Goal: Task Accomplishment & Management: Manage account settings

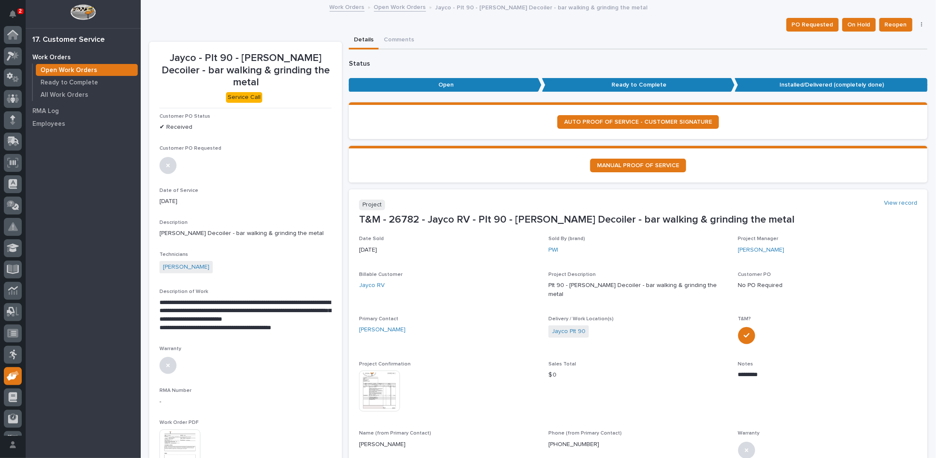
scroll to position [38, 0]
click at [382, 6] on link "Open Work Orders" at bounding box center [400, 7] width 52 height 10
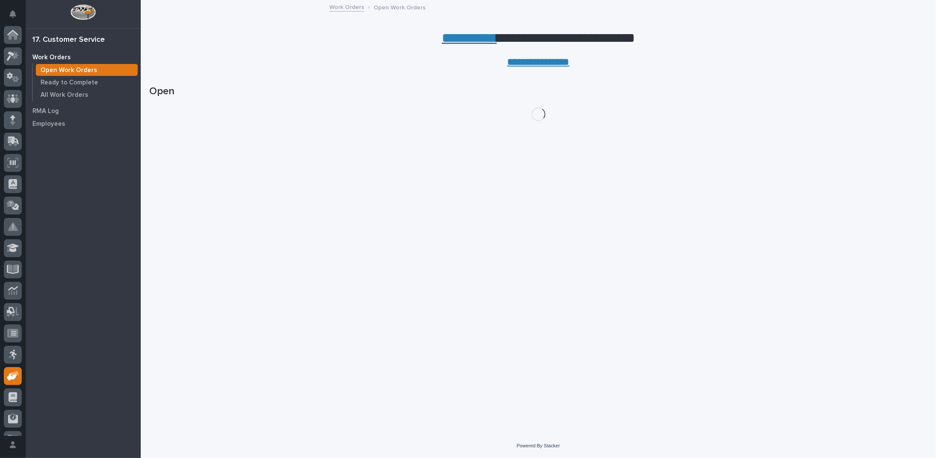
scroll to position [38, 0]
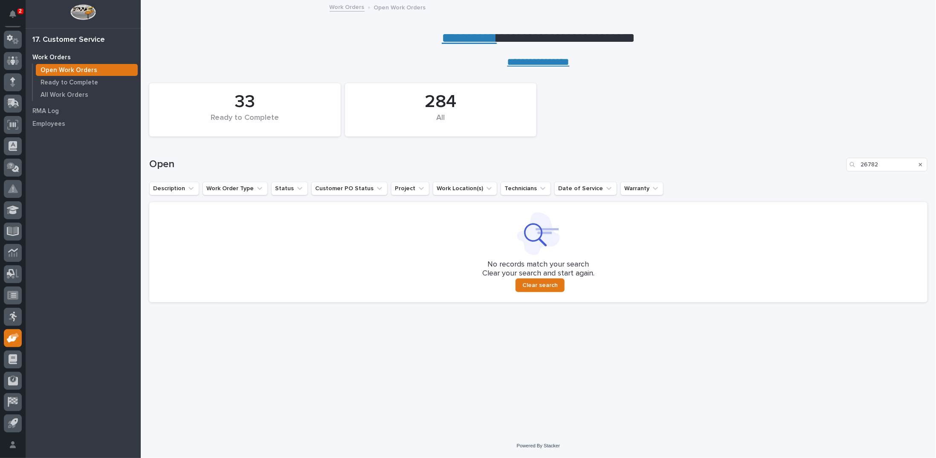
click at [921, 164] on icon "Search" at bounding box center [920, 164] width 3 height 3
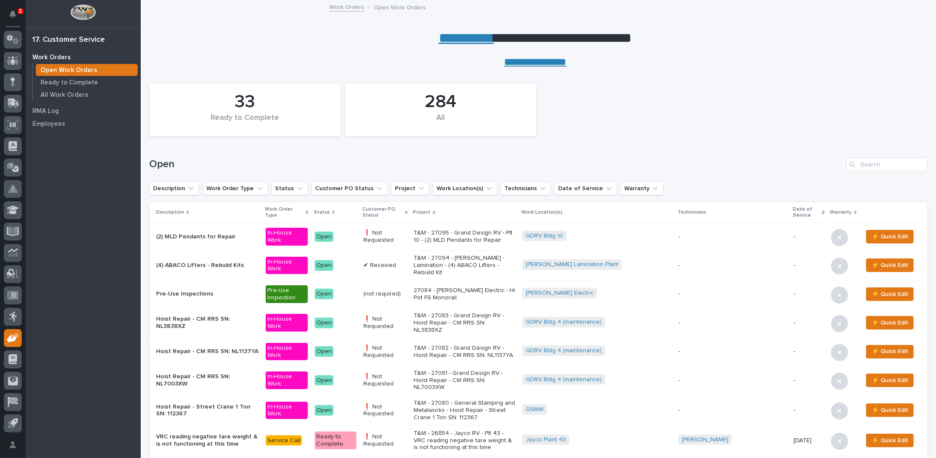
click at [463, 38] on link "**********" at bounding box center [466, 38] width 55 height 14
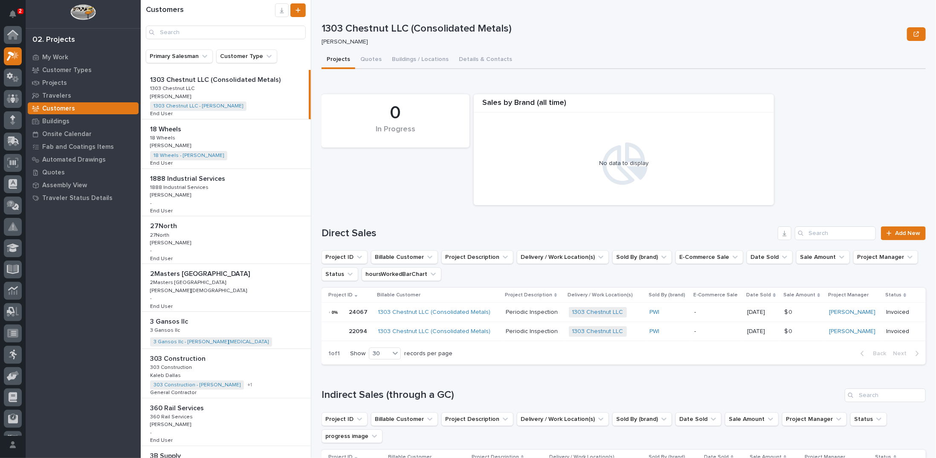
scroll to position [21, 0]
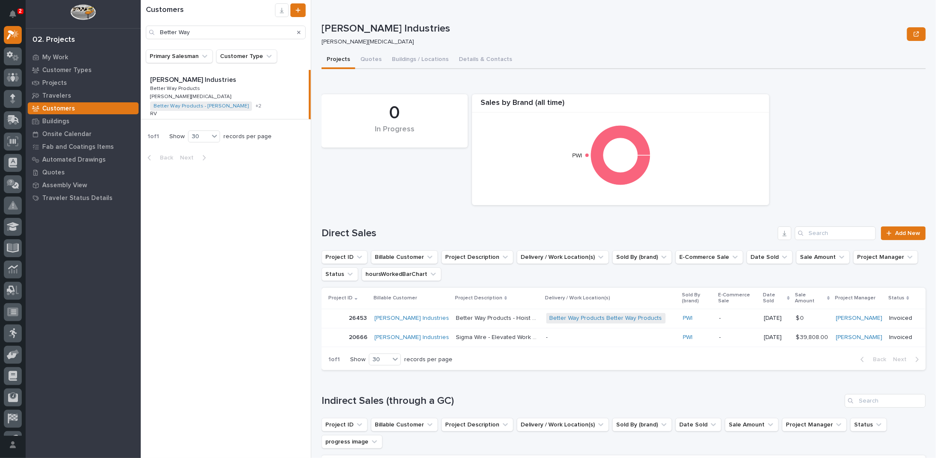
type input "Better Way"
click at [411, 58] on button "Buildings / Locations" at bounding box center [420, 60] width 67 height 18
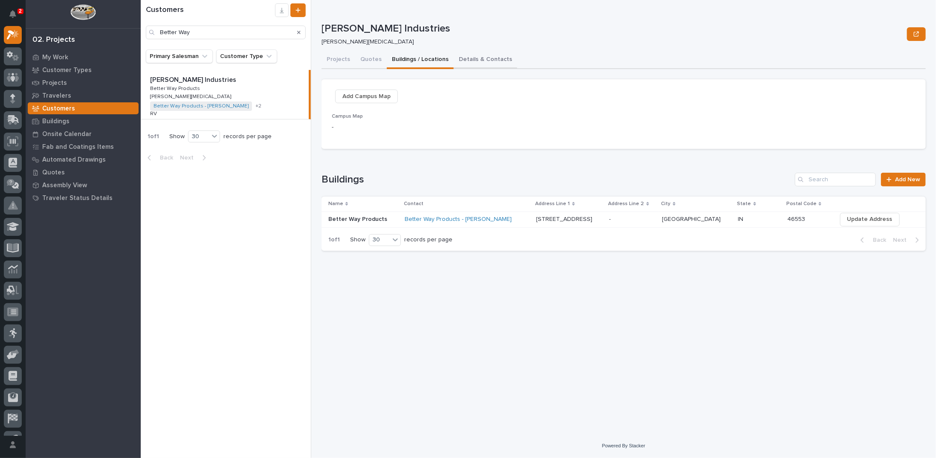
click at [467, 61] on button "Details & Contacts" at bounding box center [486, 60] width 64 height 18
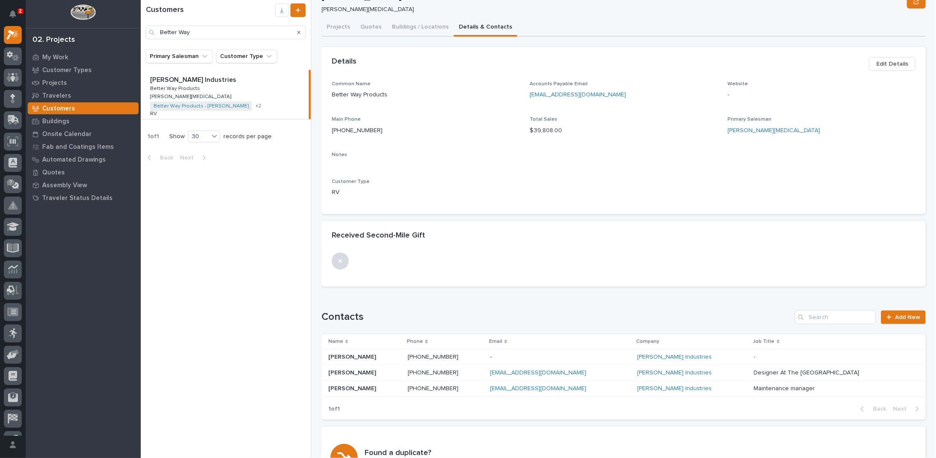
scroll to position [43, 0]
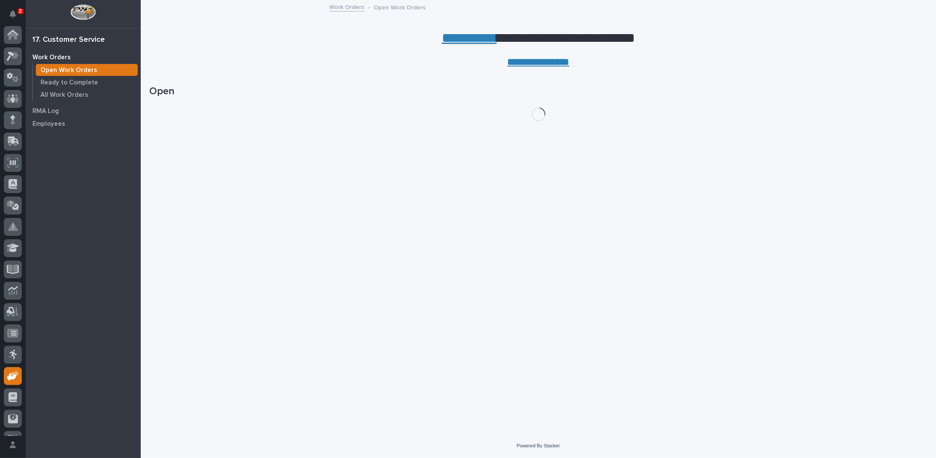
scroll to position [38, 0]
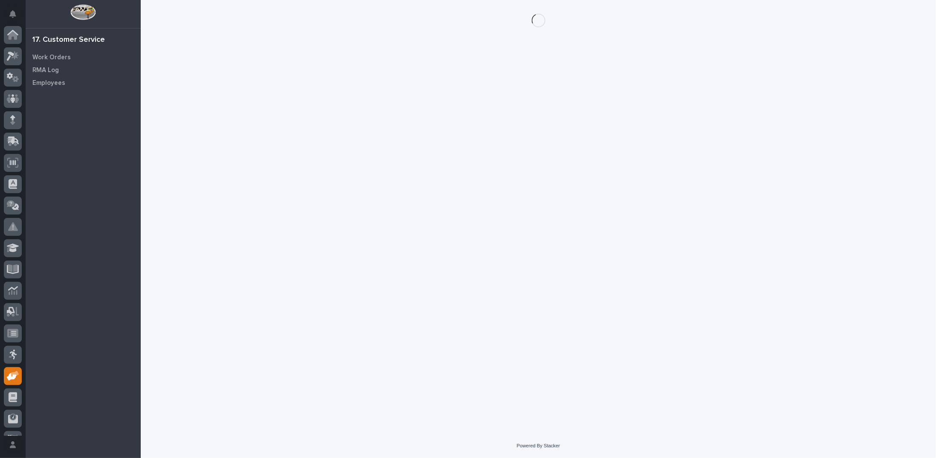
scroll to position [38, 0]
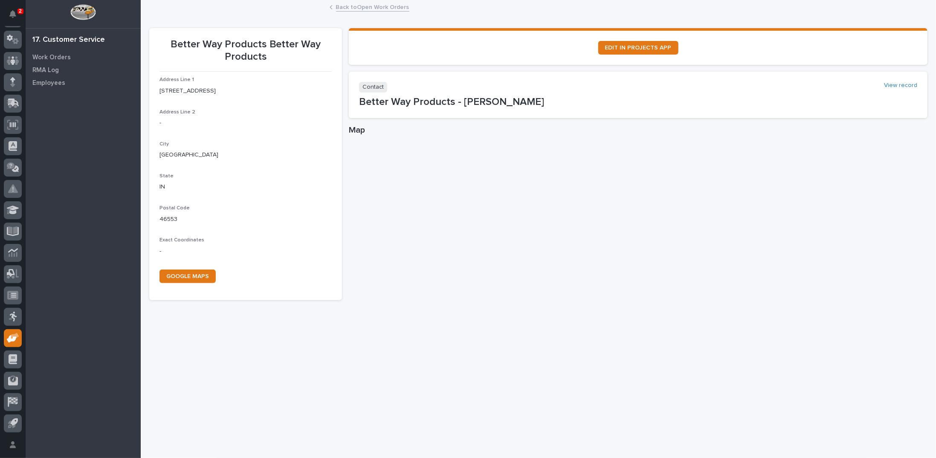
click at [340, 9] on link "Back to Open Work Orders" at bounding box center [372, 7] width 73 height 10
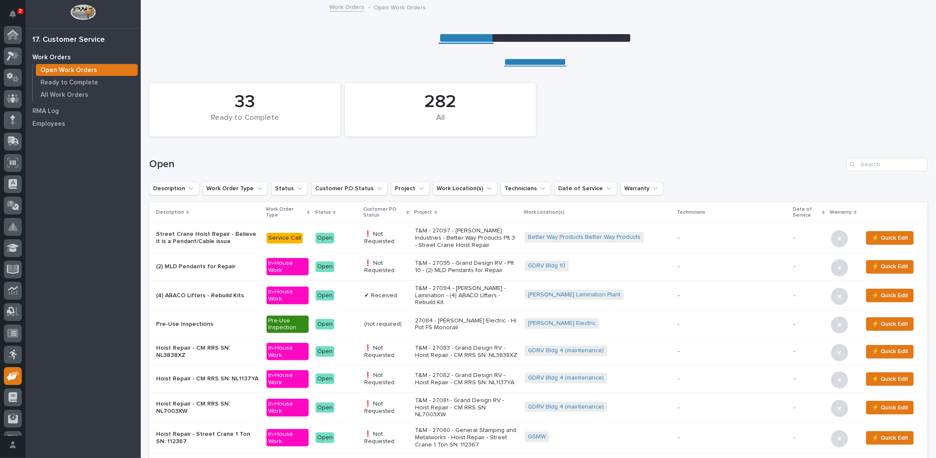
scroll to position [38, 0]
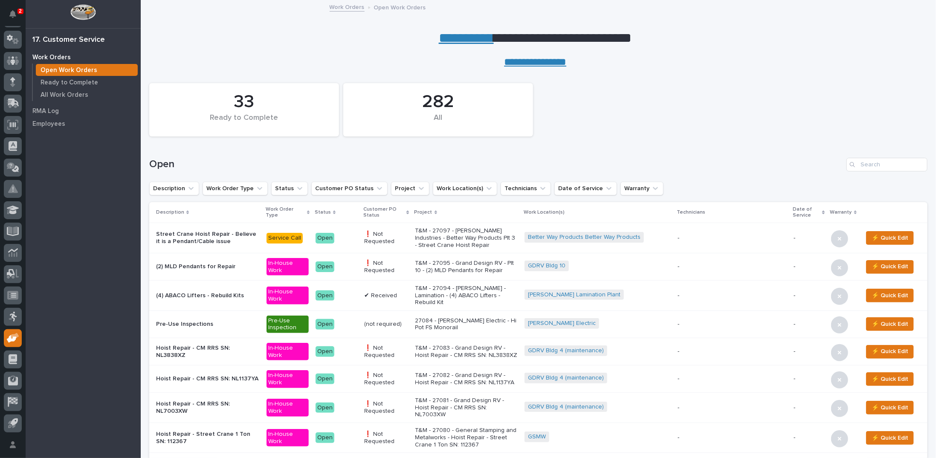
click at [455, 237] on p "T&M - 27097 - [PERSON_NAME] Industries - Better Way Products Plt 3 - Street Cra…" at bounding box center [466, 237] width 103 height 21
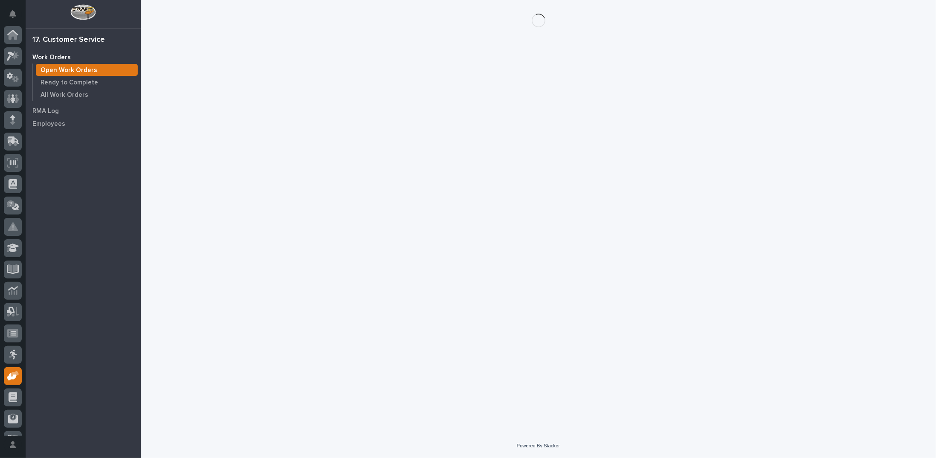
scroll to position [38, 0]
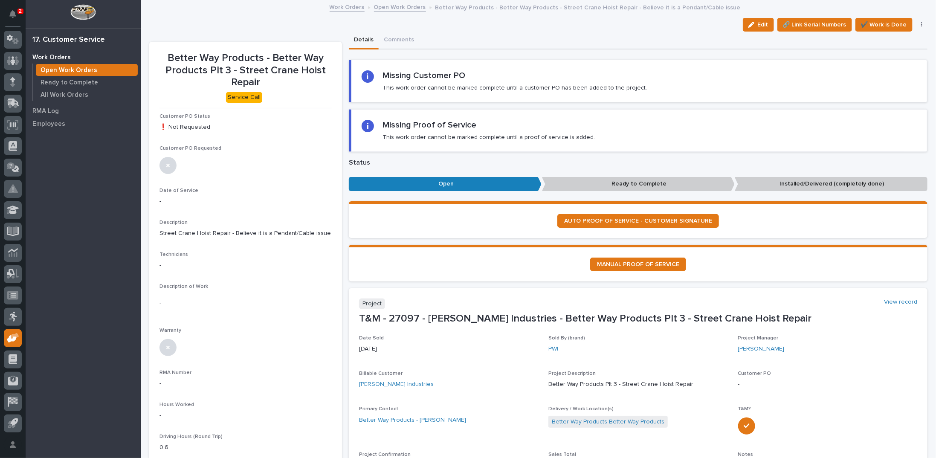
click at [392, 9] on link "Open Work Orders" at bounding box center [400, 7] width 52 height 10
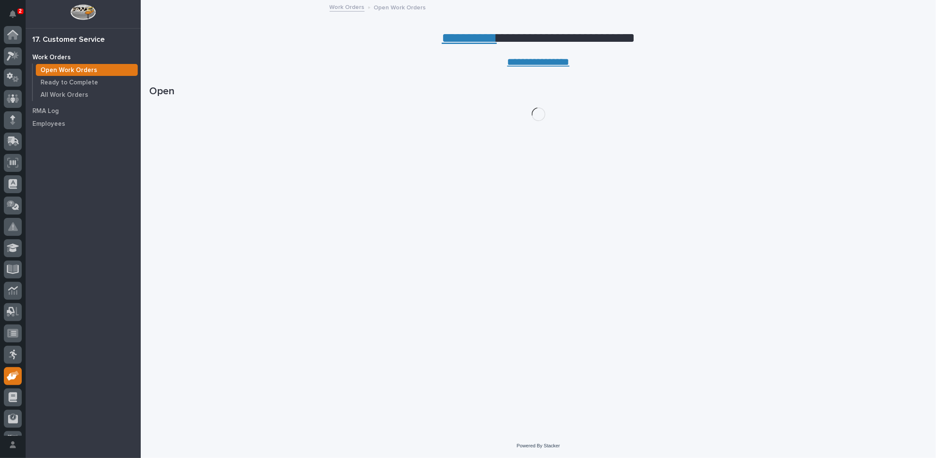
scroll to position [38, 0]
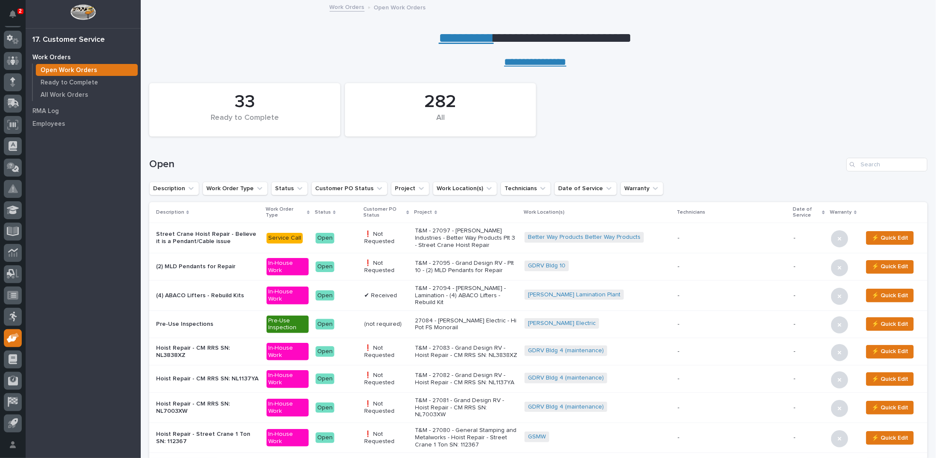
click at [441, 241] on p "T&M - 27097 - Patrick Industries - Better Way Products Plt 3 - Street Crane Hoi…" at bounding box center [466, 237] width 103 height 21
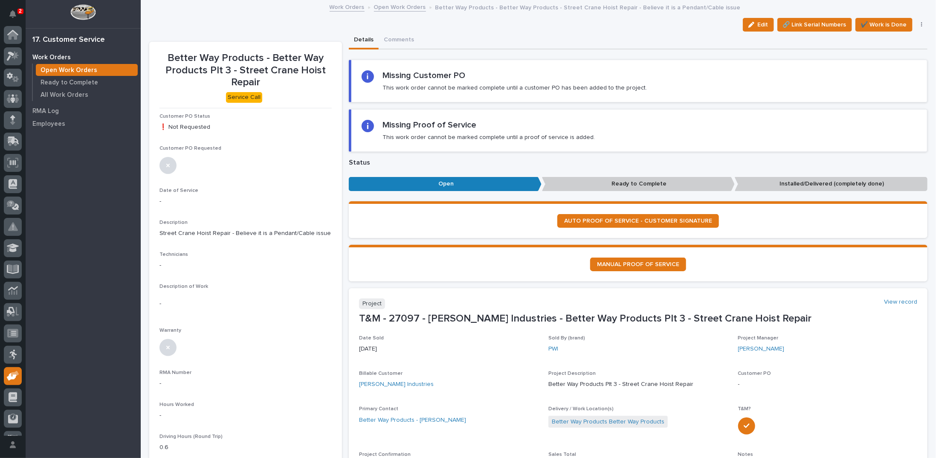
scroll to position [38, 0]
click at [758, 25] on span "Edit" at bounding box center [763, 25] width 11 height 8
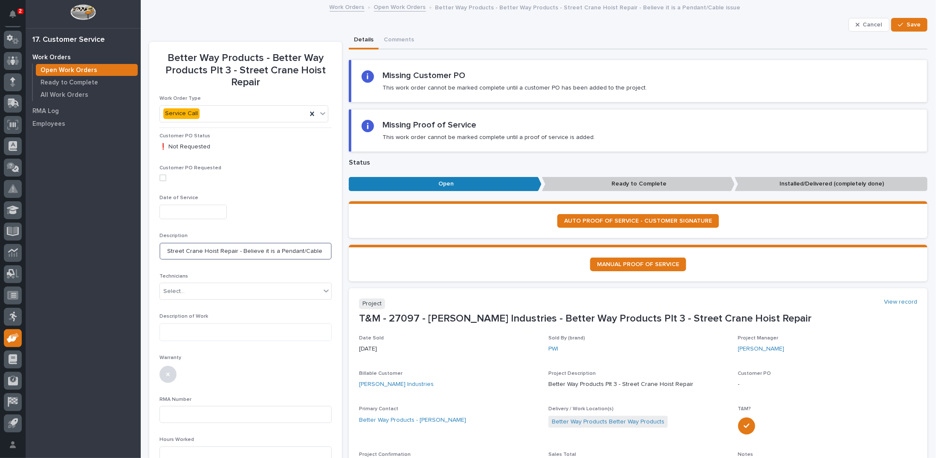
click at [326, 249] on input "Street Crane Hoist Repair - Believe it is a Pendant/Cable issue" at bounding box center [246, 251] width 172 height 17
click at [321, 251] on input "Street Crane Hoist Repair - Believe it is a Pendant/Cable issue" at bounding box center [246, 251] width 172 height 17
type input "Street Crane Hoist Repair - Believe it is a Pendant/Cable issue - intermittentl…"
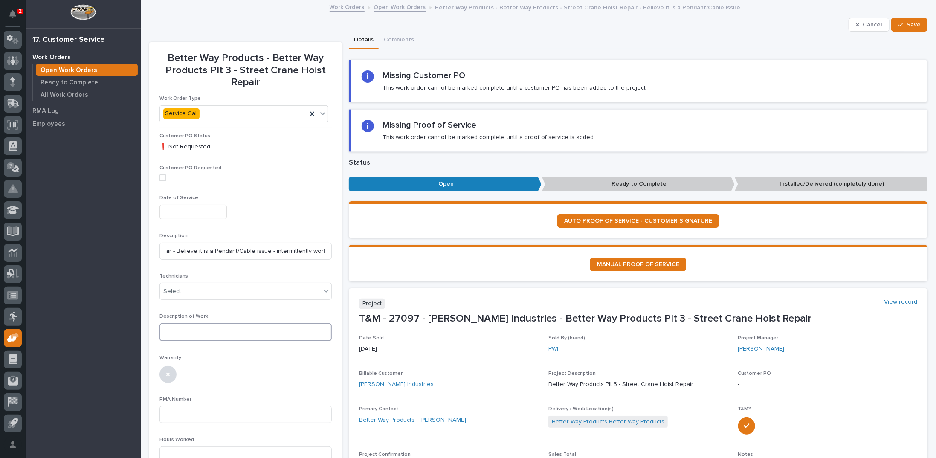
click at [281, 334] on textarea at bounding box center [246, 332] width 172 height 18
drag, startPoint x: 904, startPoint y: 24, endPoint x: 780, endPoint y: 23, distance: 123.7
click at [907, 24] on span "Save" at bounding box center [914, 25] width 14 height 8
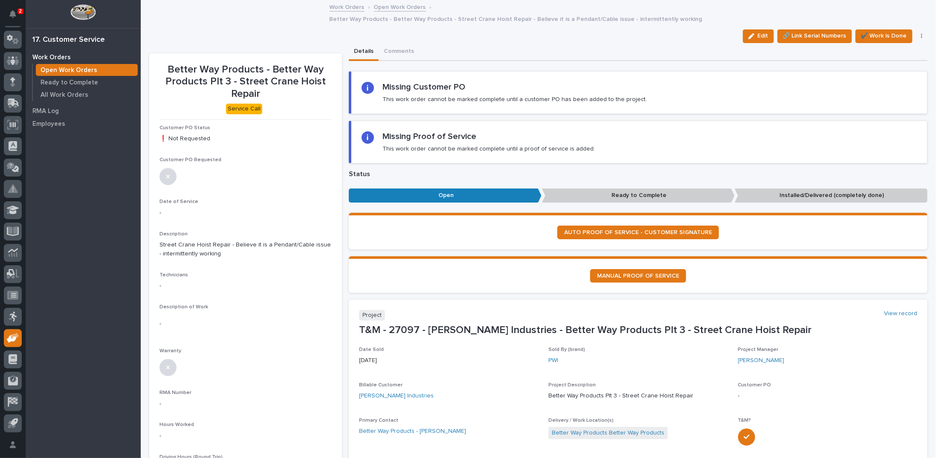
click at [382, 9] on link "Open Work Orders" at bounding box center [400, 7] width 52 height 10
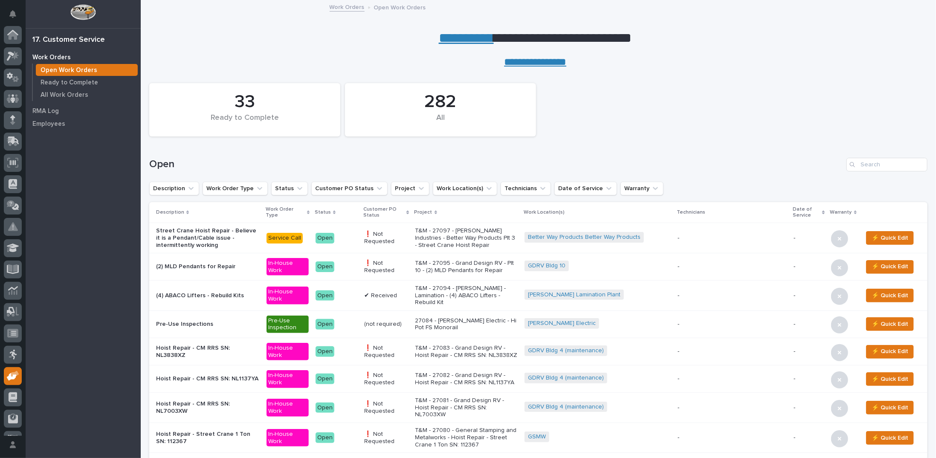
scroll to position [38, 0]
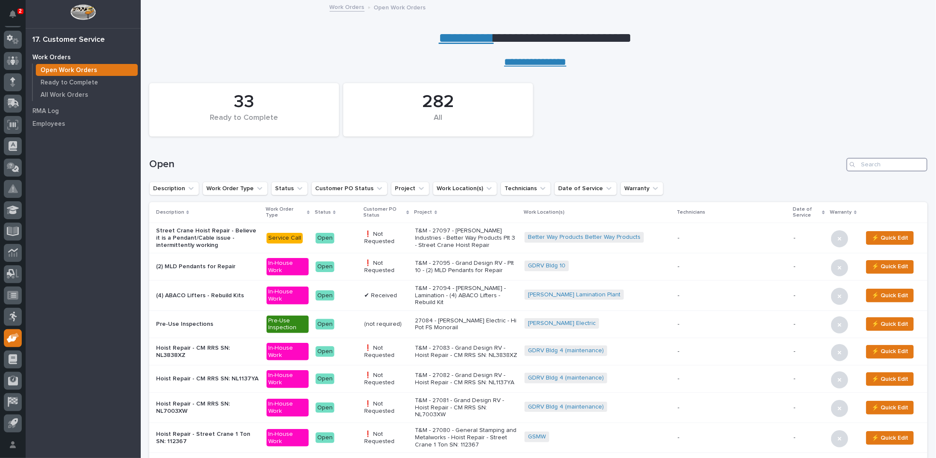
click at [887, 165] on input "Search" at bounding box center [887, 165] width 81 height 14
type input "26810"
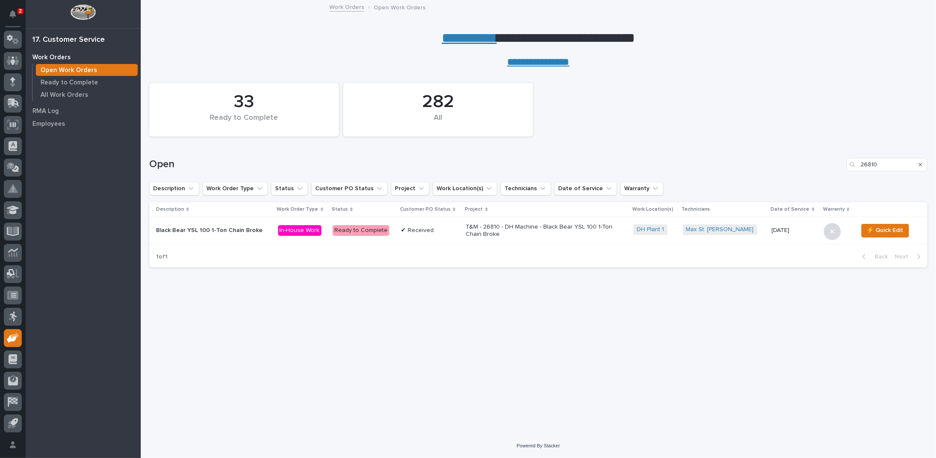
click at [512, 231] on p "T&M - 26810 - DH Machine - Black Bear YSL 100 1-Ton Chain Broke" at bounding box center [540, 230] width 149 height 15
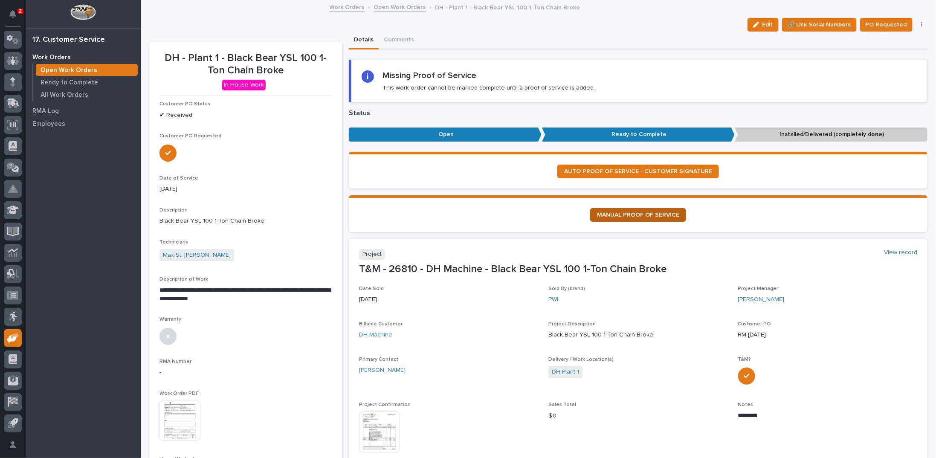
click at [617, 212] on span "MANUAL PROOF OF SERVICE" at bounding box center [638, 215] width 82 height 6
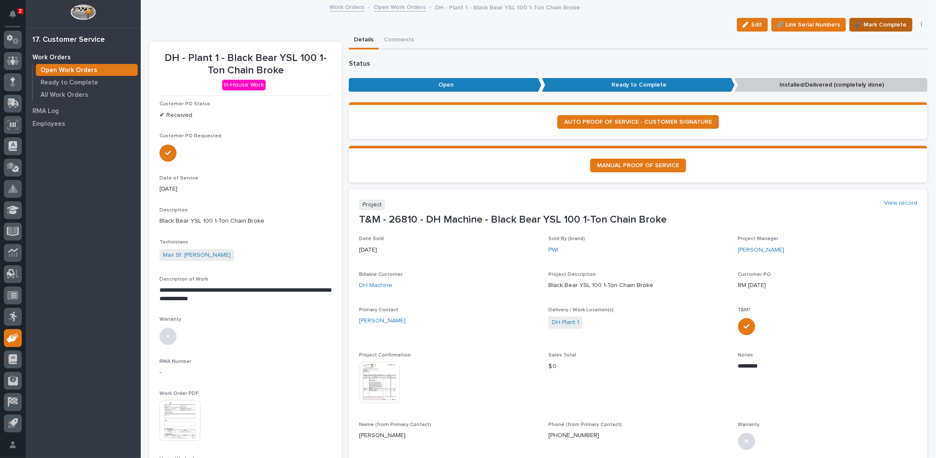
click at [862, 23] on span "✔️ Mark Complete" at bounding box center [881, 25] width 52 height 10
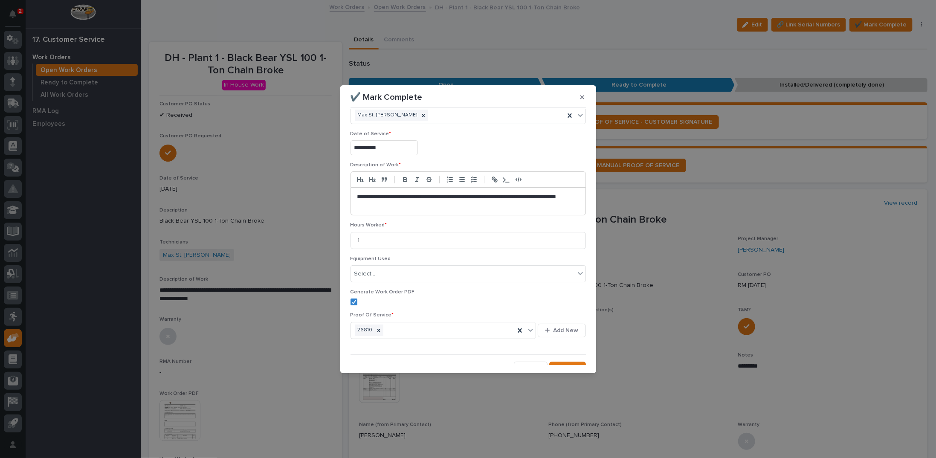
scroll to position [29, 0]
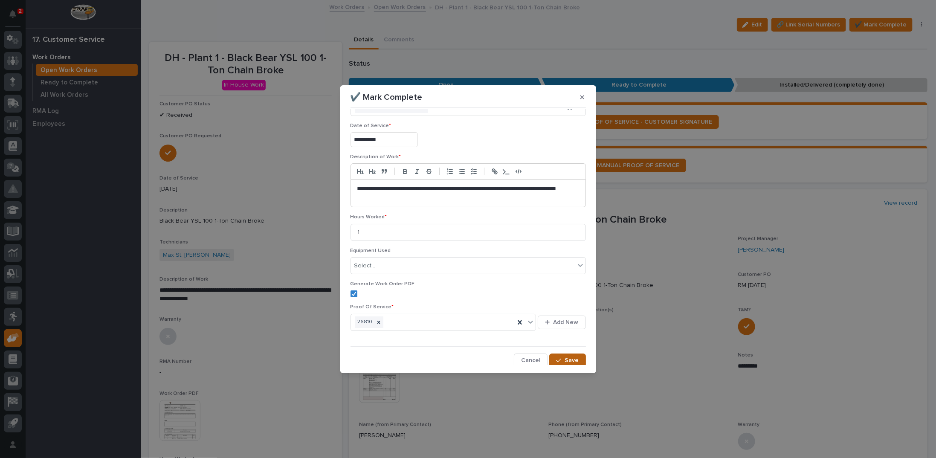
click at [560, 358] on div "button" at bounding box center [560, 360] width 9 height 6
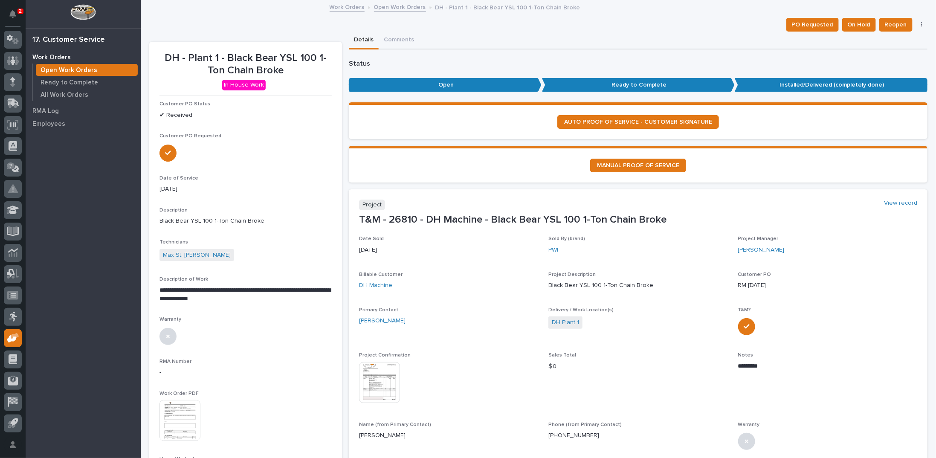
click at [386, 6] on link "Open Work Orders" at bounding box center [400, 7] width 52 height 10
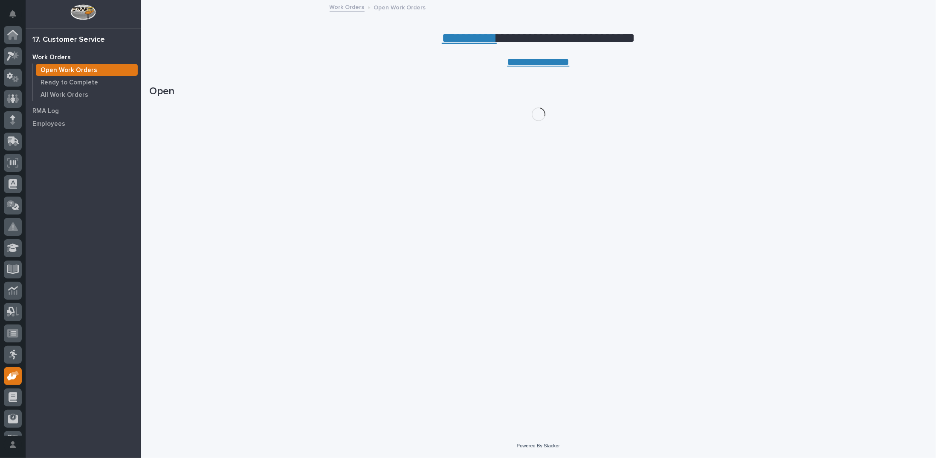
scroll to position [38, 0]
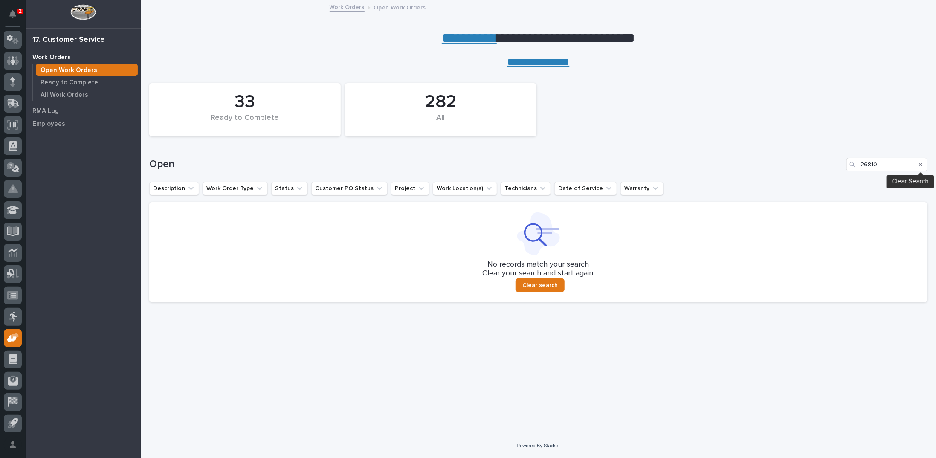
drag, startPoint x: 921, startPoint y: 162, endPoint x: 696, endPoint y: 160, distance: 225.2
click at [921, 162] on icon "Search" at bounding box center [920, 164] width 3 height 5
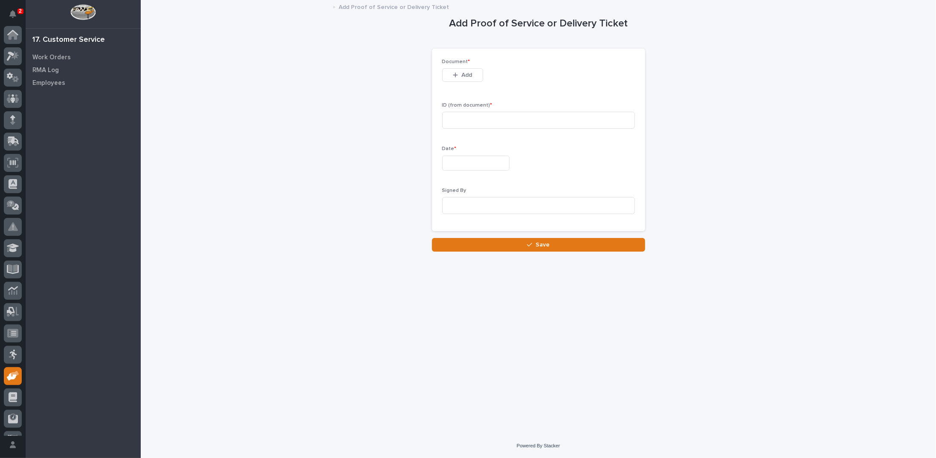
scroll to position [38, 0]
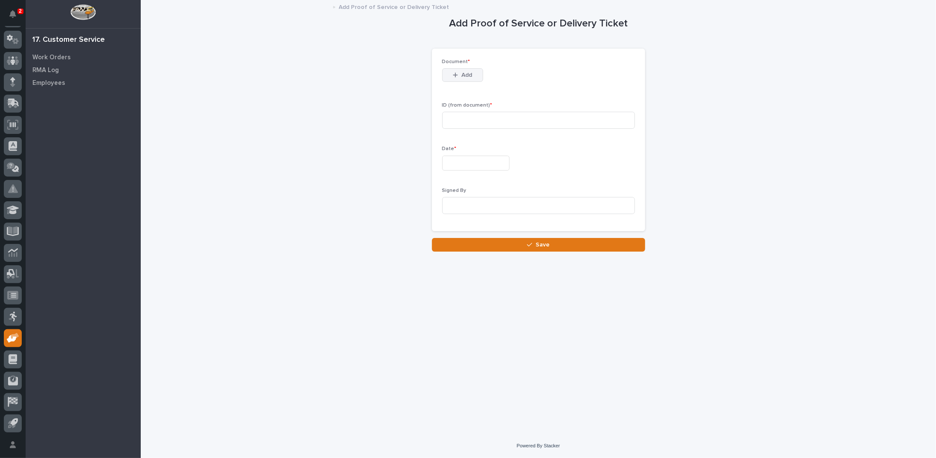
click at [465, 74] on span "Add" at bounding box center [466, 75] width 11 height 8
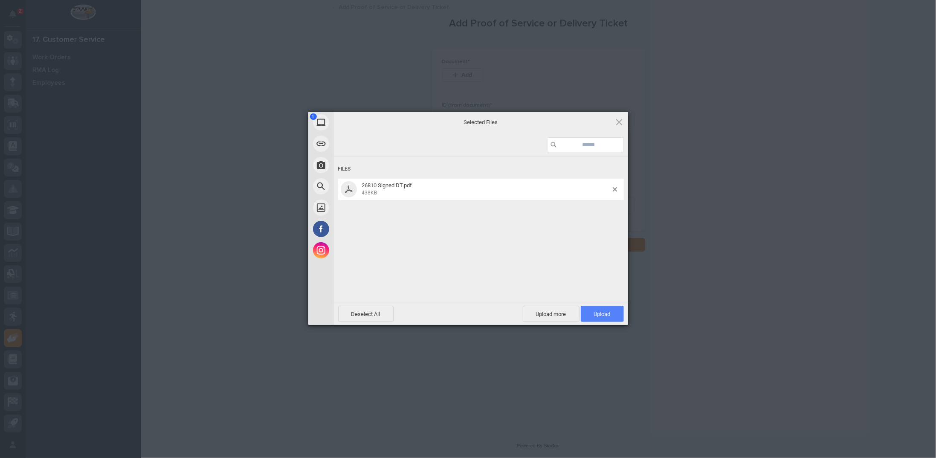
click at [605, 315] on span "Upload 1" at bounding box center [602, 314] width 17 height 6
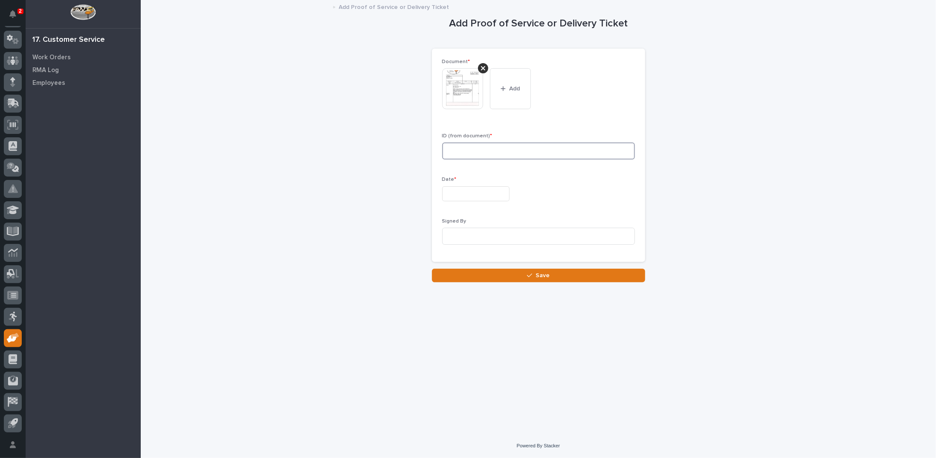
click at [461, 153] on input at bounding box center [538, 150] width 193 height 17
type input "26810"
click at [459, 190] on input "text" at bounding box center [475, 193] width 67 height 15
click at [470, 149] on div "27" at bounding box center [471, 152] width 12 height 12
type input "**********"
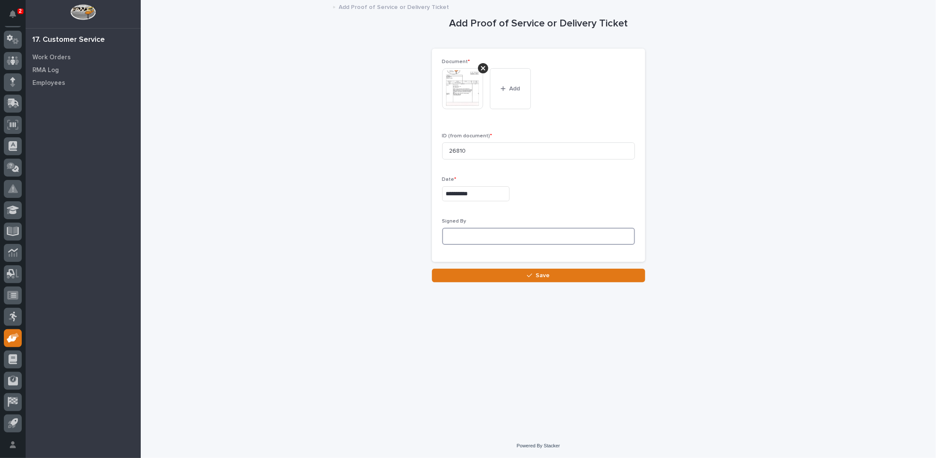
click at [457, 238] on input at bounding box center [538, 236] width 193 height 17
click at [459, 233] on input at bounding box center [538, 236] width 193 height 17
paste input "Ryan Mullaney"
type input "Ryan Mullaney"
click at [532, 276] on icon "button" at bounding box center [529, 276] width 5 height 6
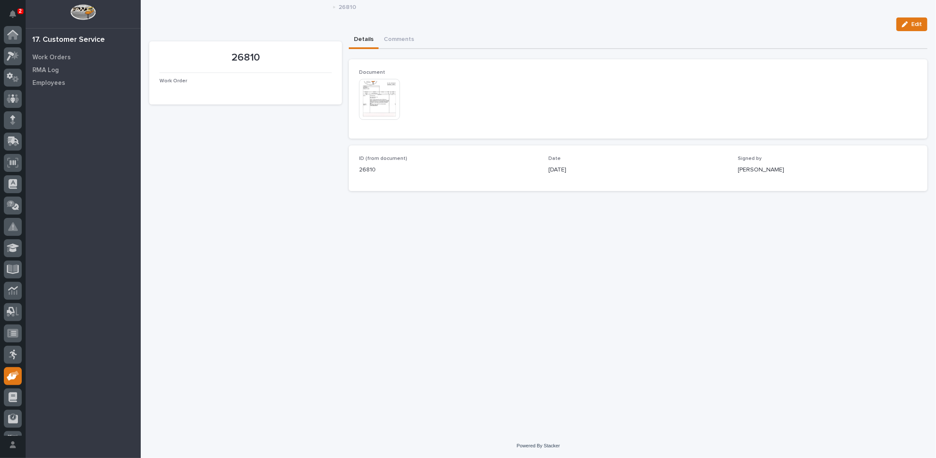
scroll to position [38, 0]
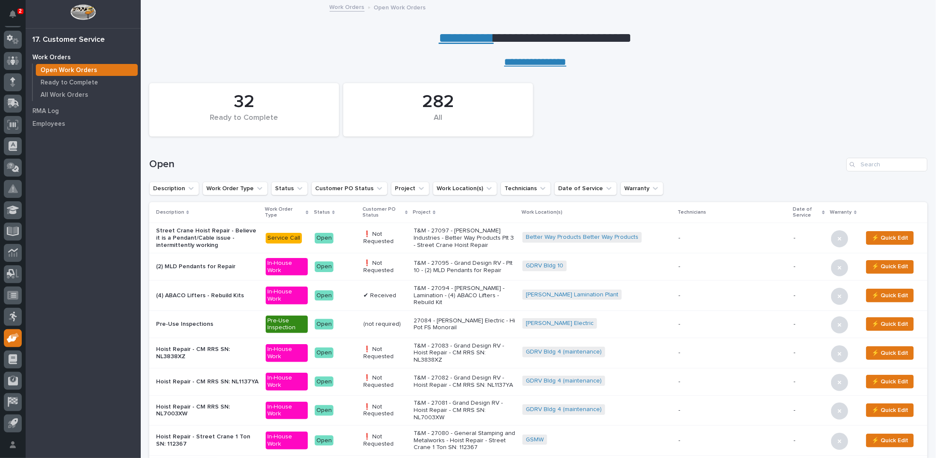
click at [456, 34] on link "**********" at bounding box center [466, 38] width 55 height 14
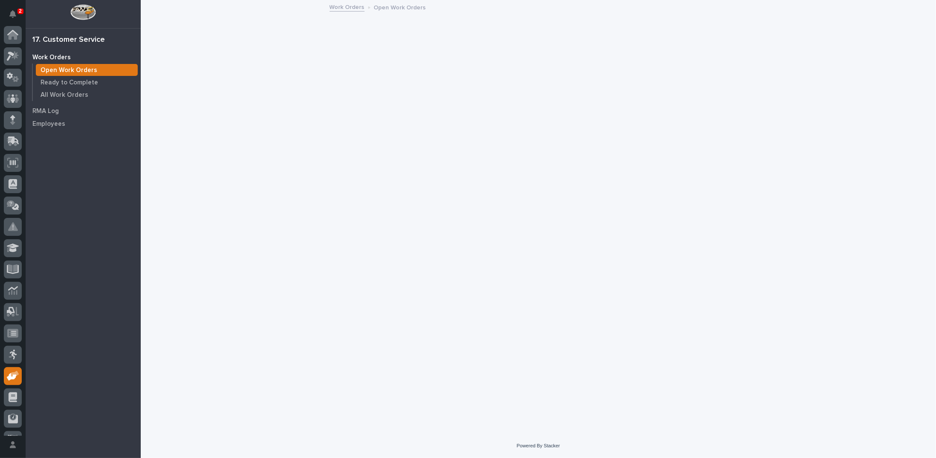
scroll to position [38, 0]
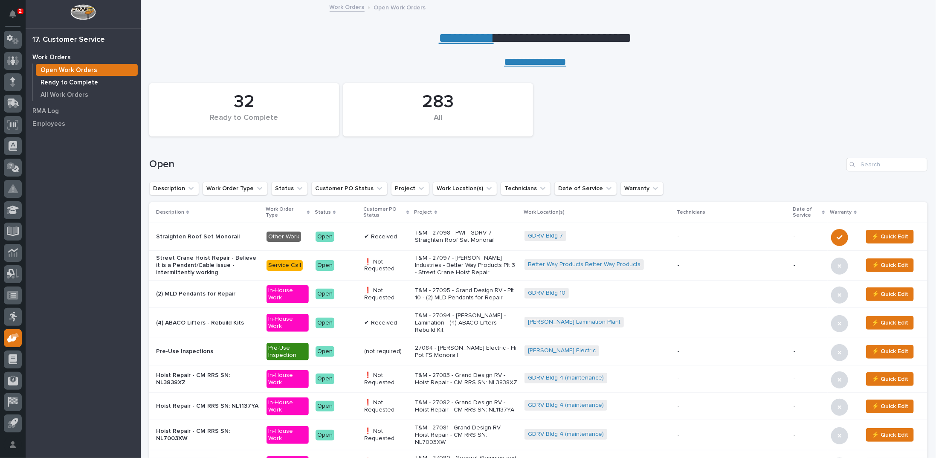
click at [84, 81] on p "Ready to Complete" at bounding box center [70, 83] width 58 height 8
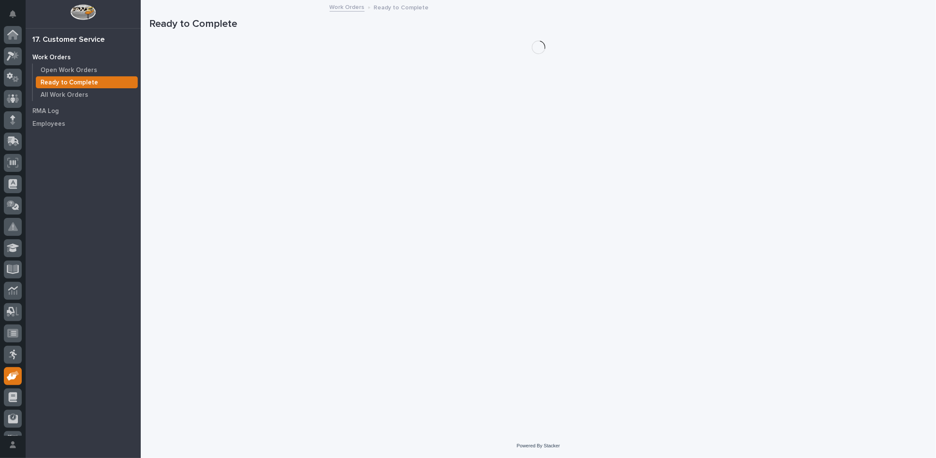
scroll to position [38, 0]
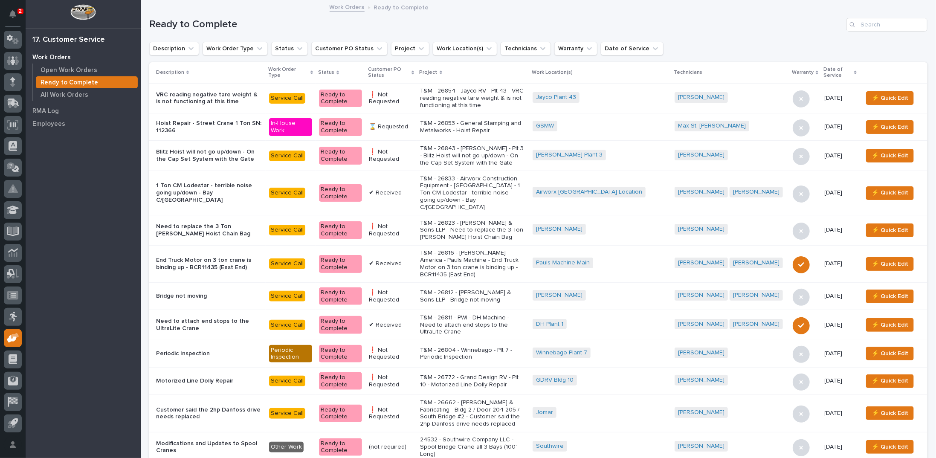
click at [414, 72] on icon at bounding box center [413, 73] width 3 height 4
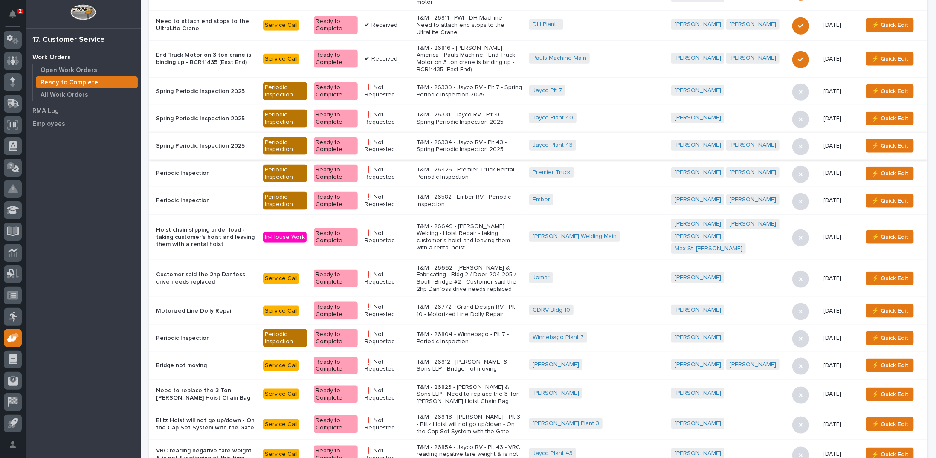
scroll to position [554, 0]
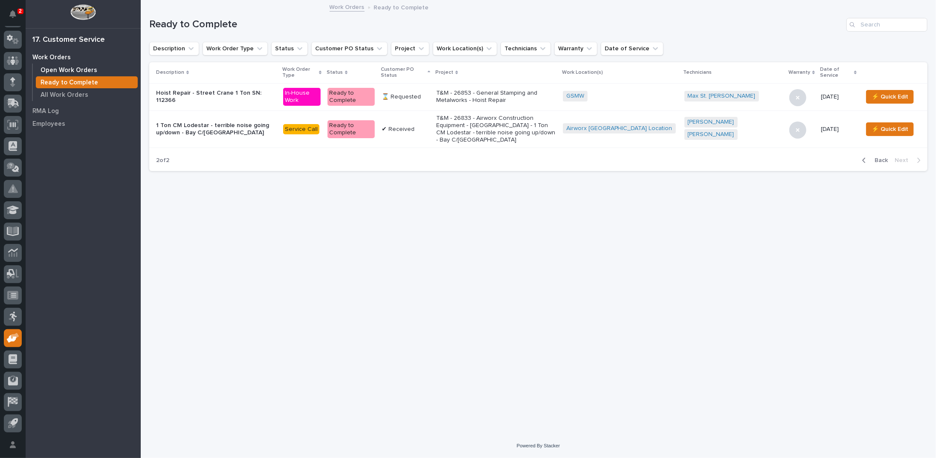
click at [74, 68] on p "Open Work Orders" at bounding box center [69, 71] width 57 height 8
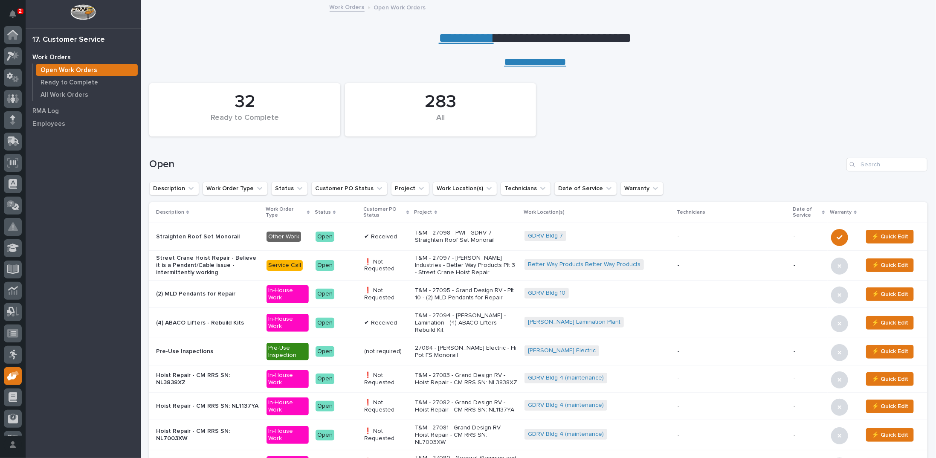
scroll to position [38, 0]
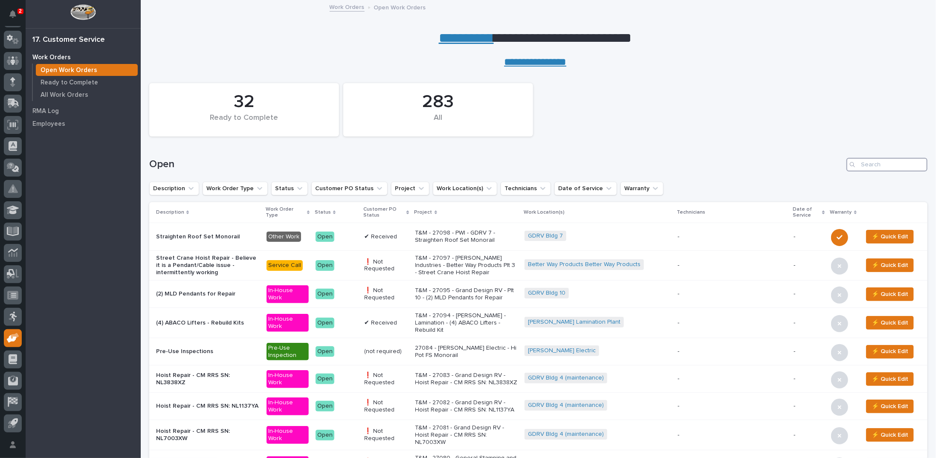
click at [864, 164] on input "Search" at bounding box center [887, 165] width 81 height 14
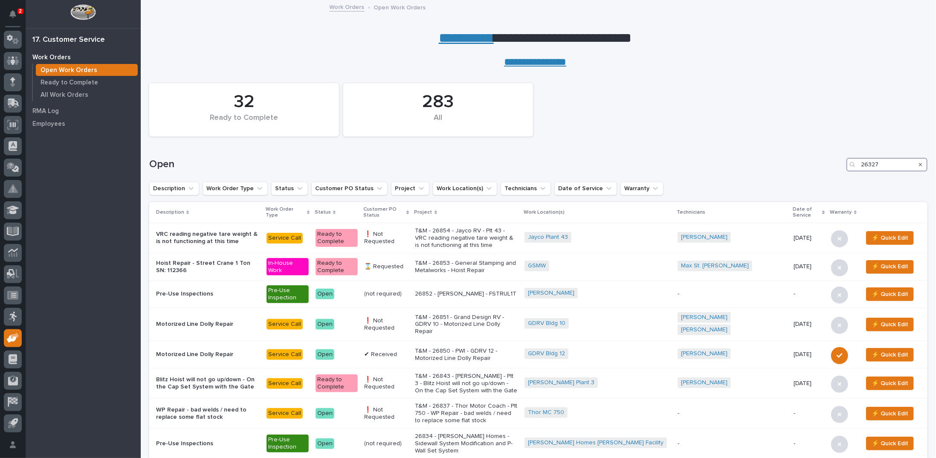
type input "26327"
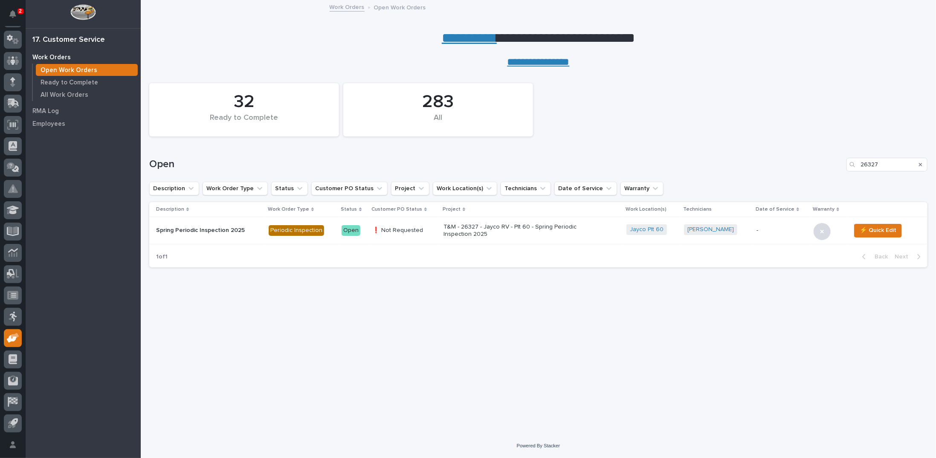
click at [460, 229] on p "T&M - 26327 - Jayco RV - Plt 60 - Spring Periodic Inspection 2025" at bounding box center [518, 230] width 149 height 15
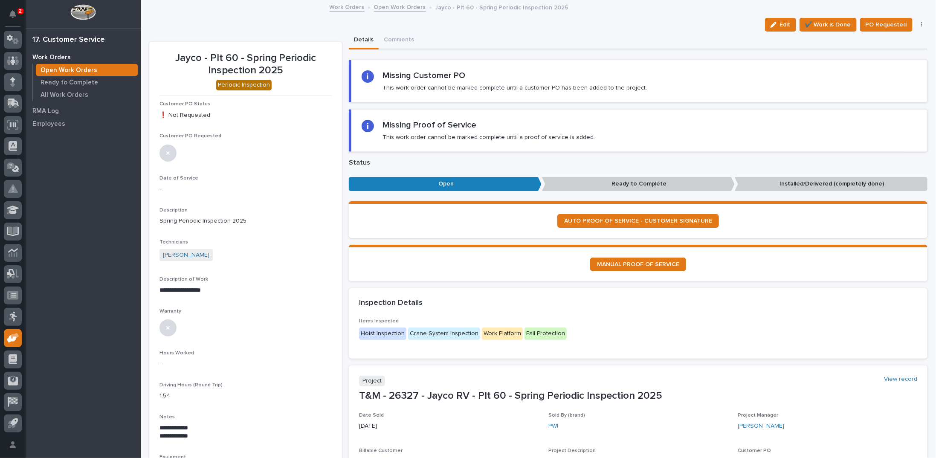
click at [391, 5] on link "Open Work Orders" at bounding box center [400, 7] width 52 height 10
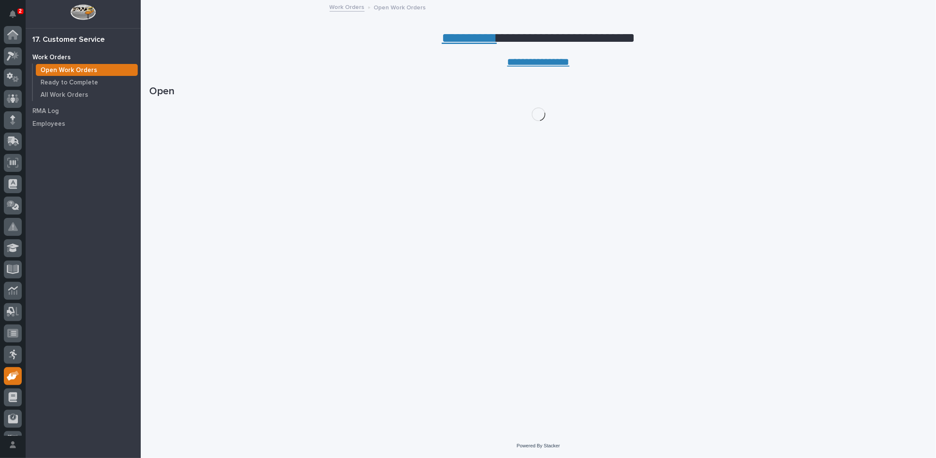
scroll to position [38, 0]
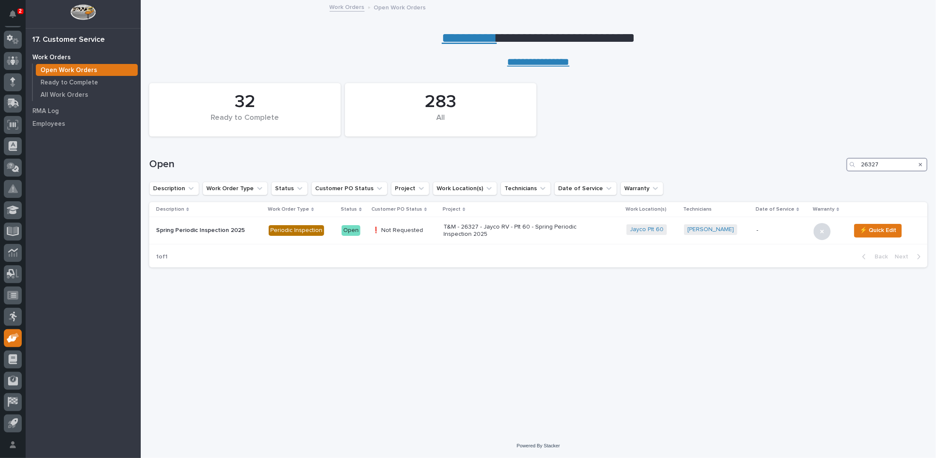
drag, startPoint x: 882, startPoint y: 163, endPoint x: 852, endPoint y: 161, distance: 30.0
click at [852, 161] on div "26327" at bounding box center [887, 165] width 81 height 14
type input "26338"
click at [517, 227] on p "T&M - 26338 - Jayco RV - Plt 42 - Spring Periodic Inspection 2025" at bounding box center [531, 230] width 149 height 15
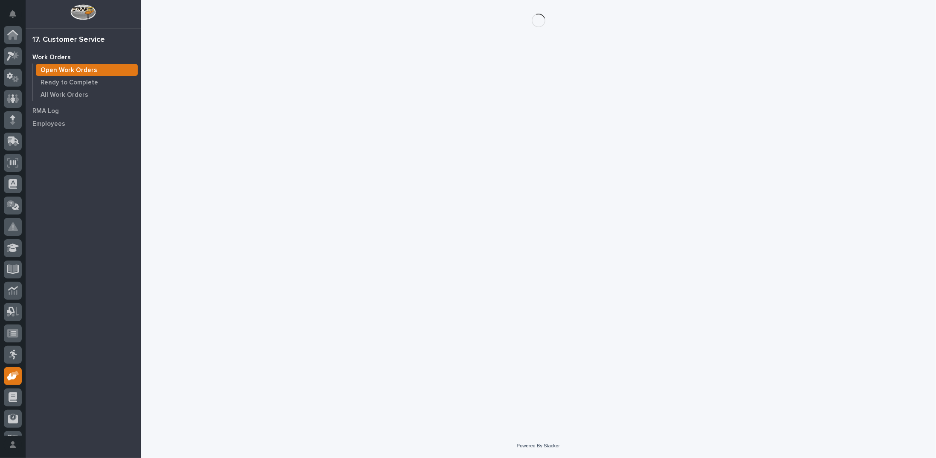
scroll to position [38, 0]
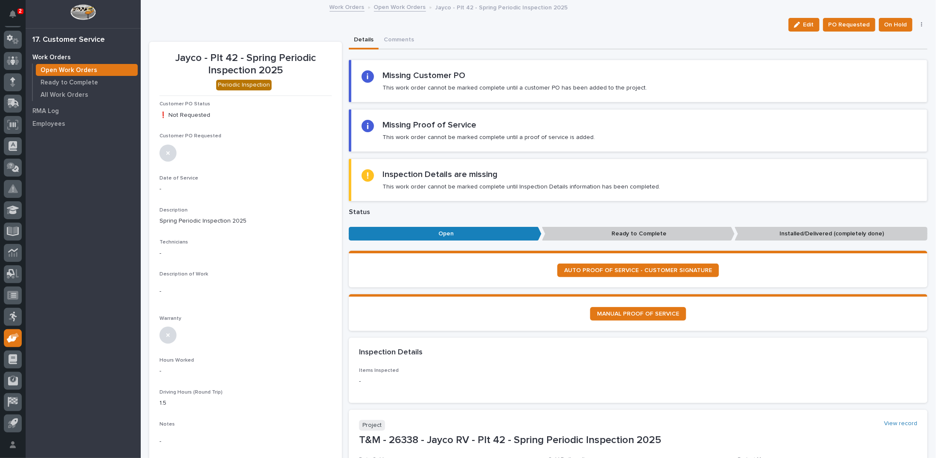
click at [387, 6] on link "Open Work Orders" at bounding box center [400, 7] width 52 height 10
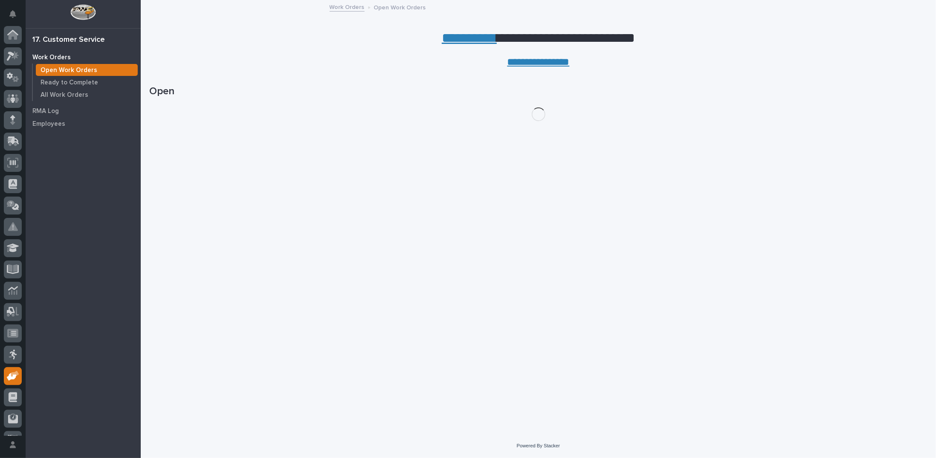
scroll to position [38, 0]
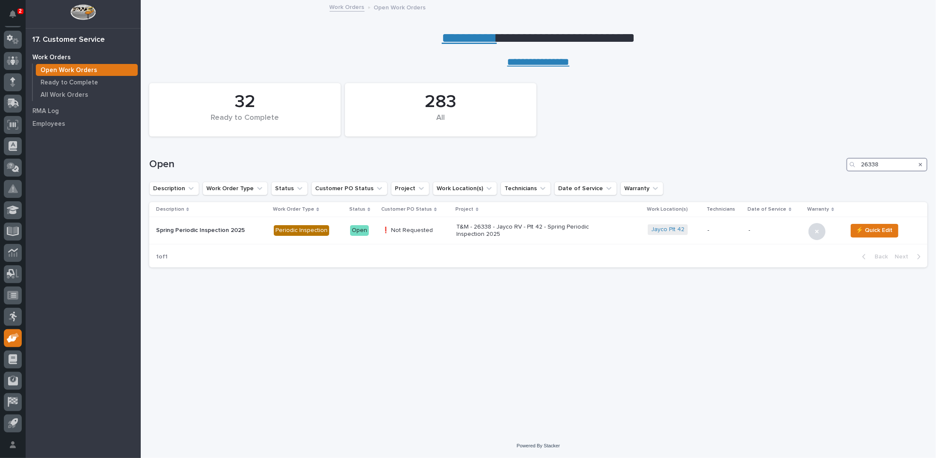
drag, startPoint x: 890, startPoint y: 164, endPoint x: 814, endPoint y: 168, distance: 76.0
click at [814, 168] on div "Open 26338" at bounding box center [538, 165] width 778 height 14
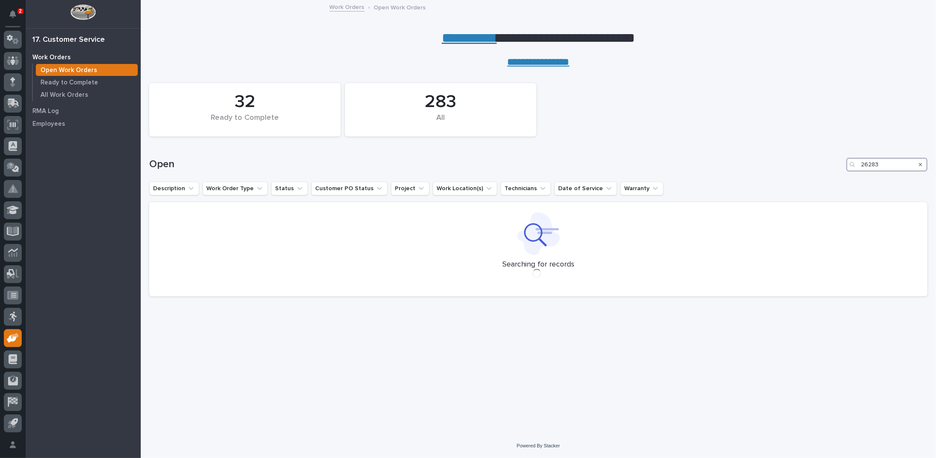
type input "26283"
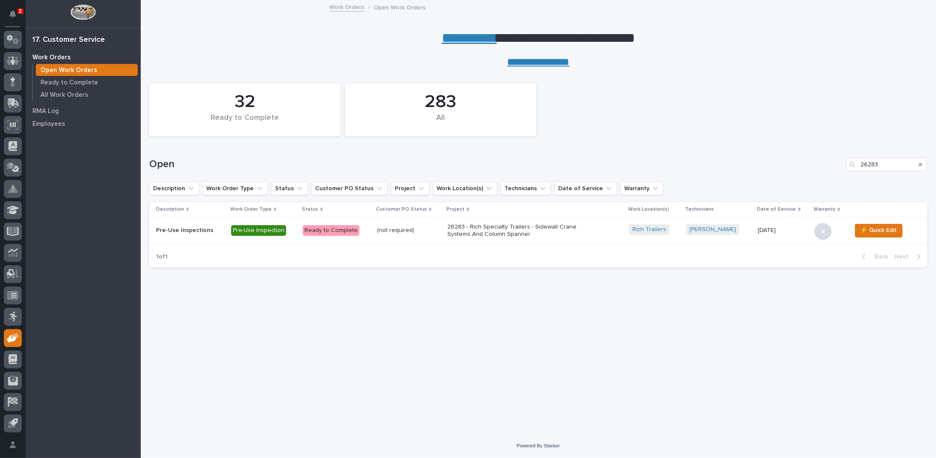
click at [473, 233] on p "26283 - Rich Specialty Trailers - Sidewall Crane Systems And Column Spanner" at bounding box center [521, 230] width 149 height 15
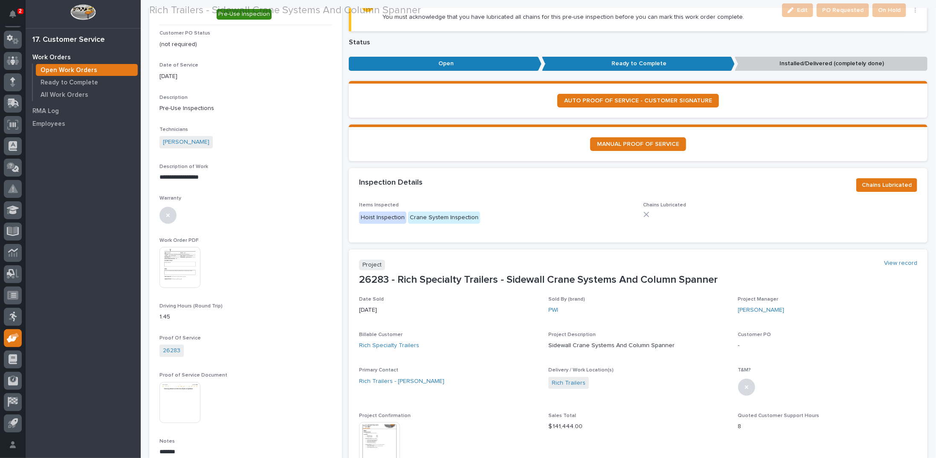
scroll to position [85, 0]
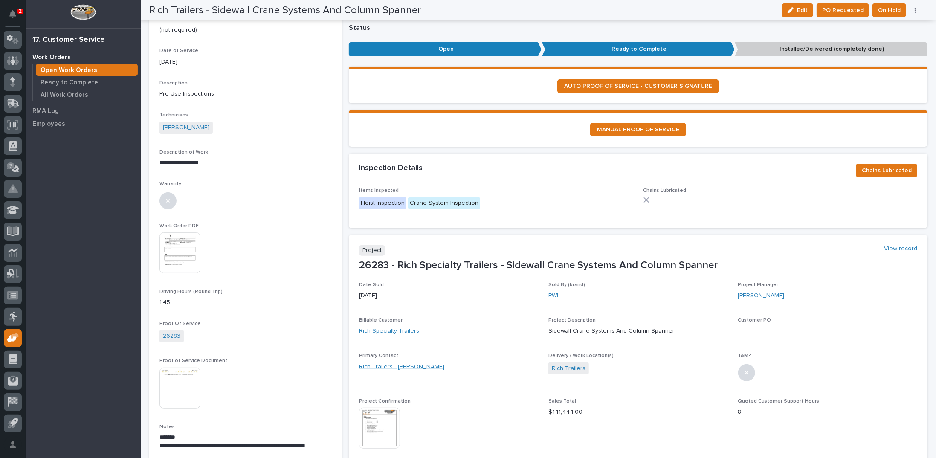
click at [398, 366] on link "Rich Trailers - [PERSON_NAME]" at bounding box center [401, 367] width 85 height 9
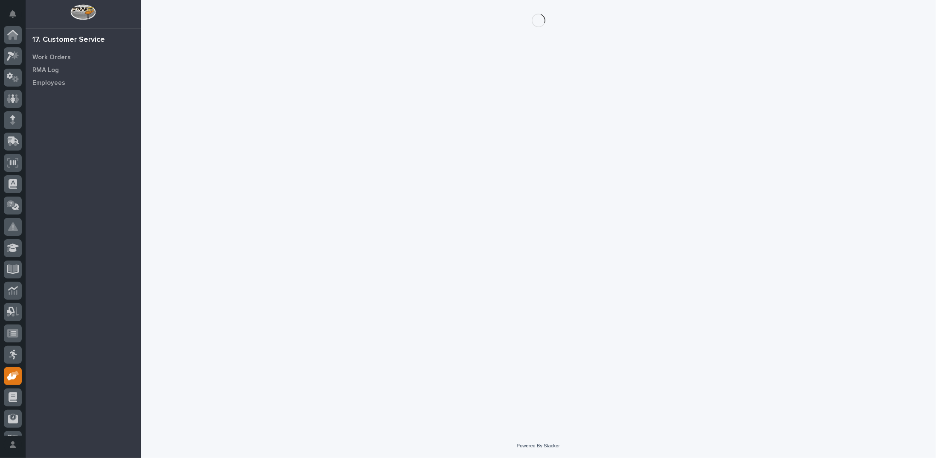
scroll to position [38, 0]
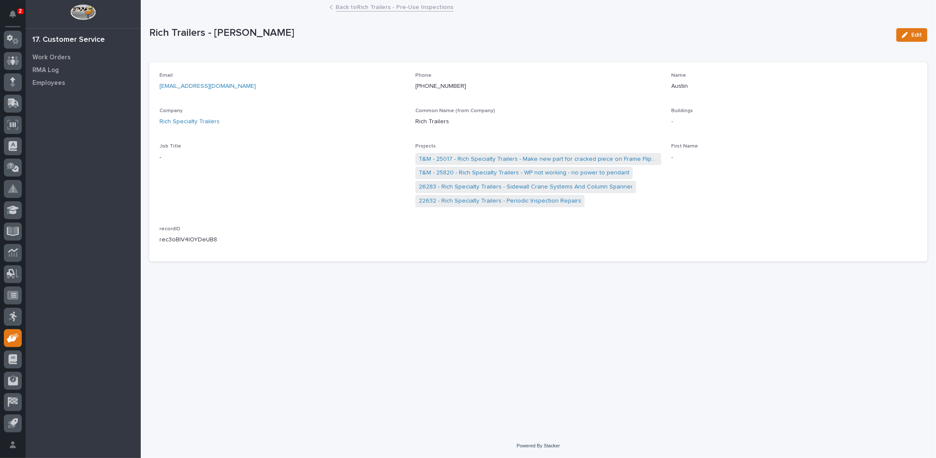
click at [356, 5] on link "Back to Rich Trailers - Pre-Use Inspections" at bounding box center [395, 7] width 118 height 10
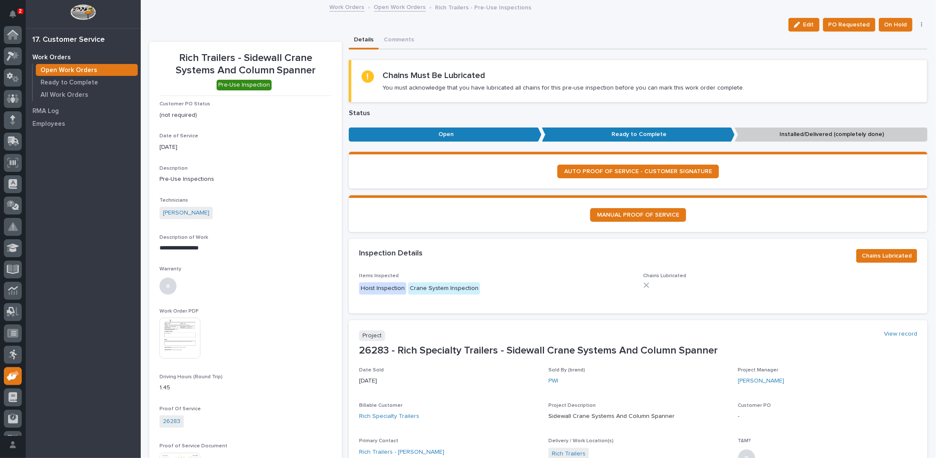
scroll to position [38, 0]
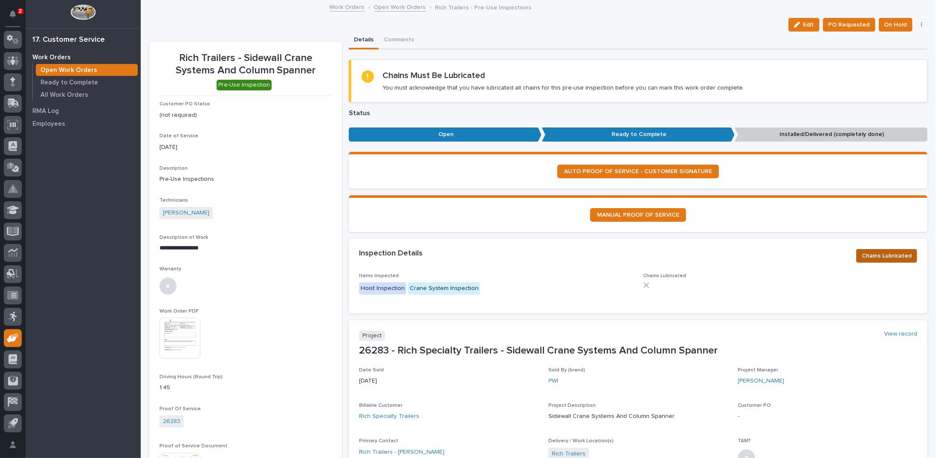
click at [881, 253] on span "Chains Lubricated" at bounding box center [887, 256] width 50 height 10
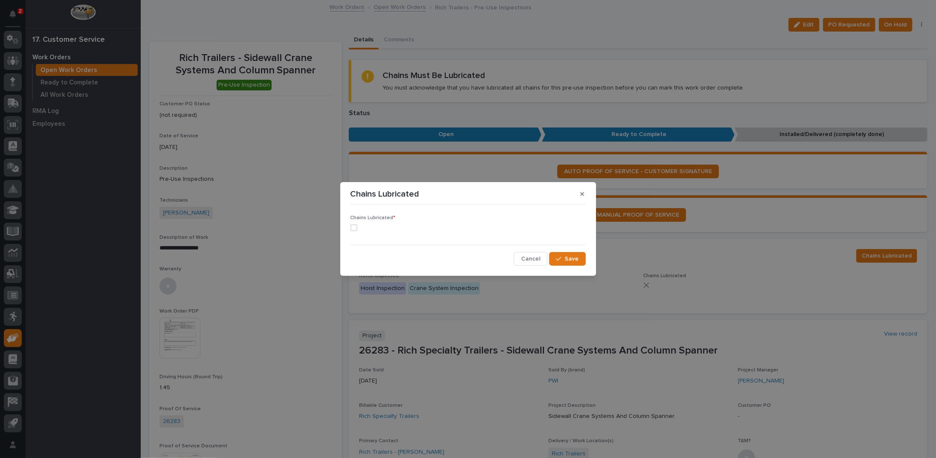
click at [352, 226] on span at bounding box center [354, 227] width 7 height 7
click at [574, 261] on span "Save" at bounding box center [572, 259] width 14 height 8
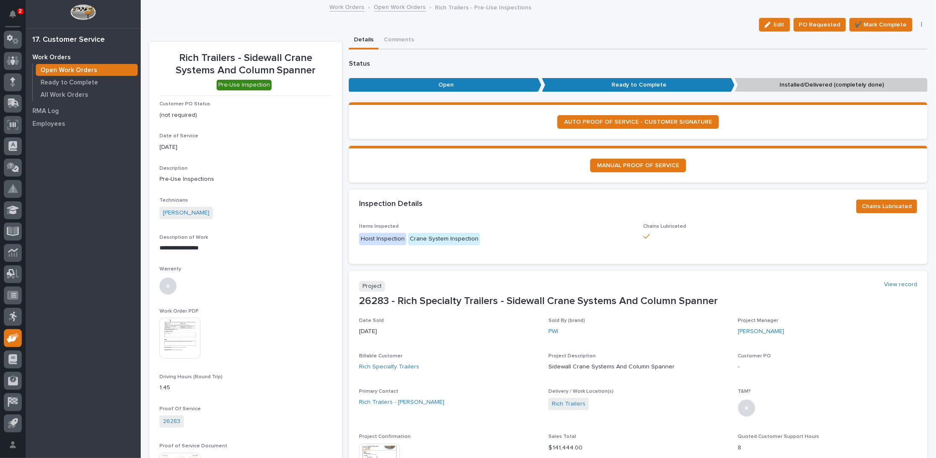
click at [178, 332] on img at bounding box center [180, 338] width 41 height 41
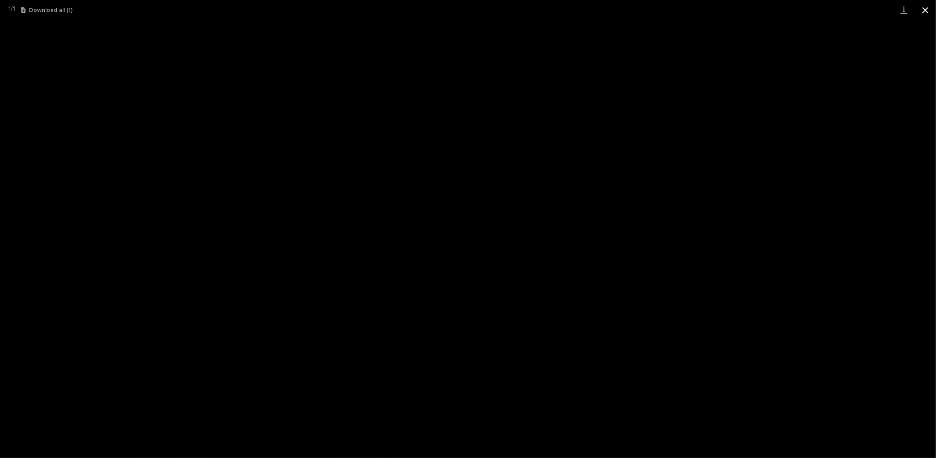
click at [928, 11] on button "Close gallery" at bounding box center [925, 10] width 21 height 20
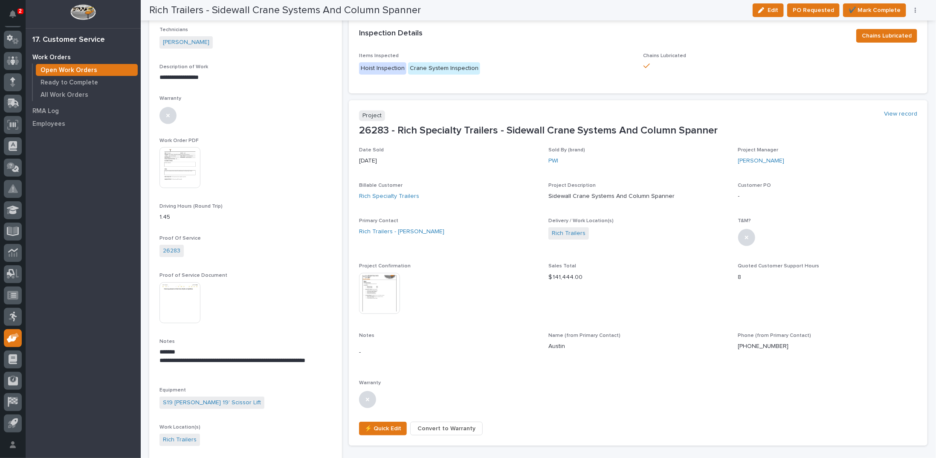
scroll to position [0, 0]
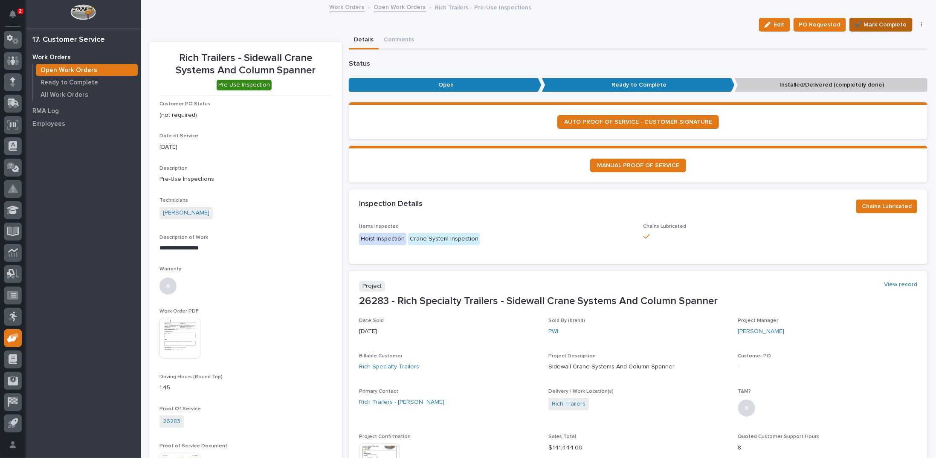
click at [867, 23] on span "✔️ Mark Complete" at bounding box center [881, 25] width 52 height 10
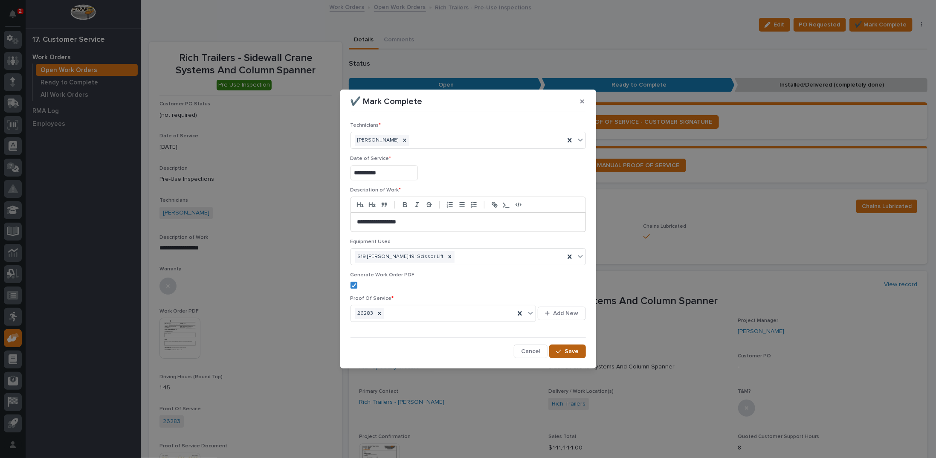
click at [565, 351] on div "button" at bounding box center [560, 351] width 9 height 6
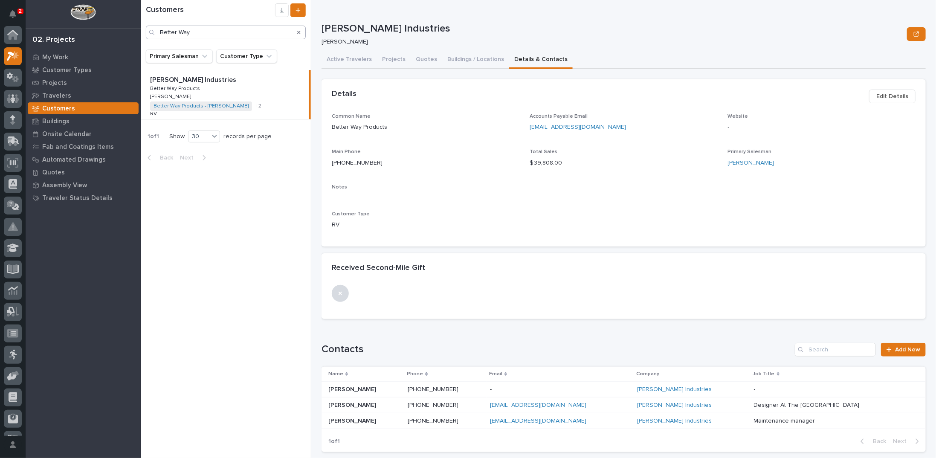
scroll to position [43, 0]
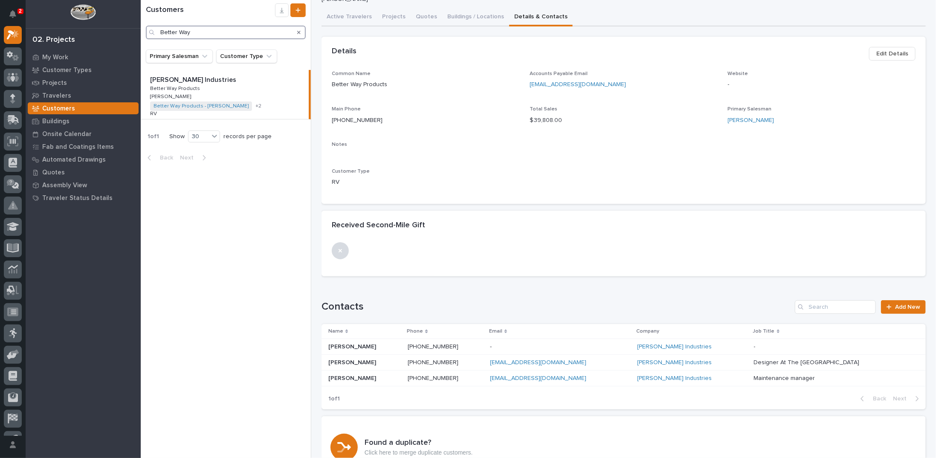
drag, startPoint x: 226, startPoint y: 34, endPoint x: 147, endPoint y: 31, distance: 78.9
click at [147, 31] on div "Better Way" at bounding box center [226, 33] width 160 height 14
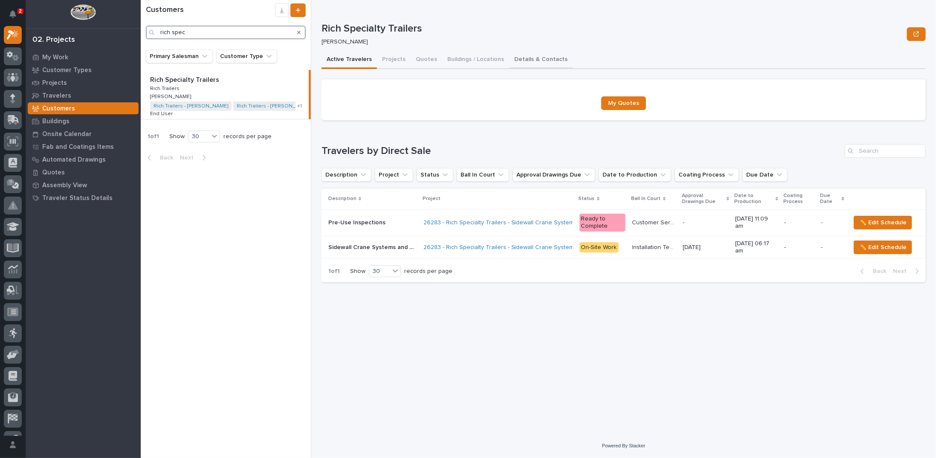
type input "rich spec"
click at [531, 61] on button "Details & Contacts" at bounding box center [541, 60] width 64 height 18
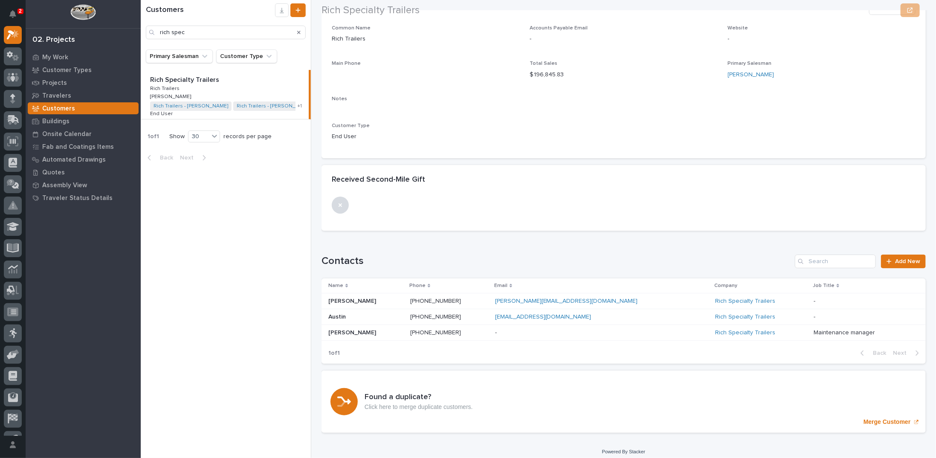
scroll to position [93, 0]
